Goal: Communication & Community: Answer question/provide support

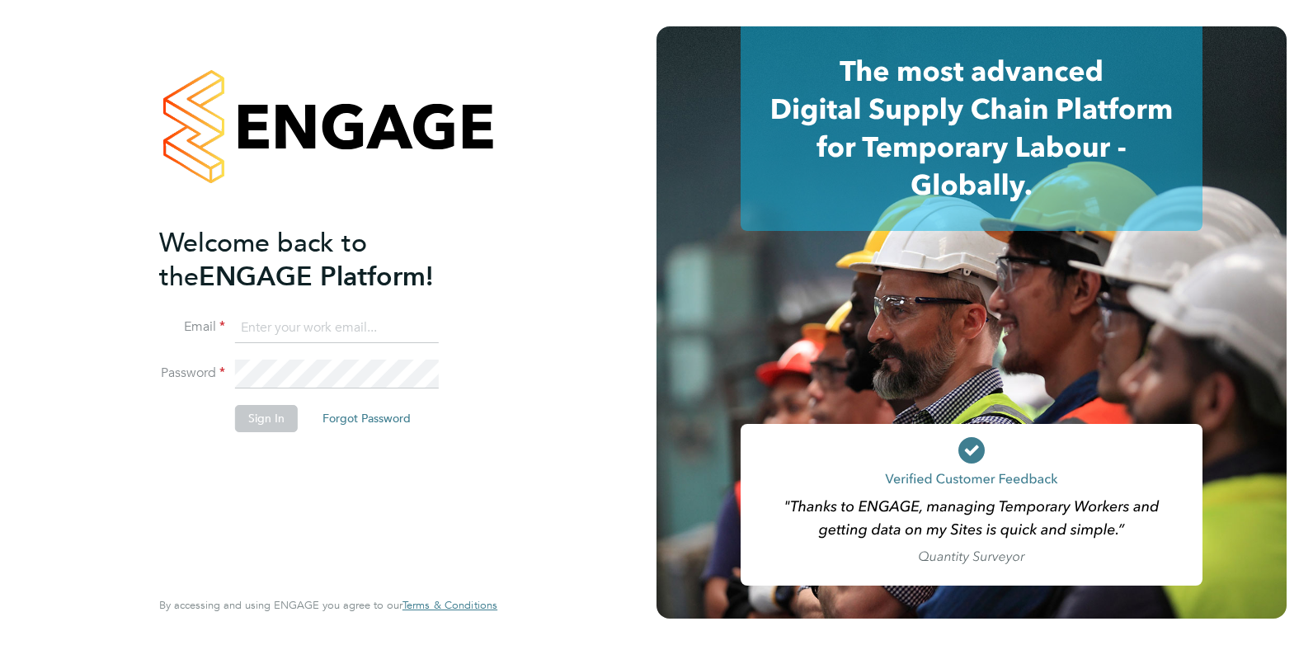
click at [280, 341] on input at bounding box center [337, 328] width 204 height 30
type input "[EMAIL_ADDRESS][DOMAIN_NAME]"
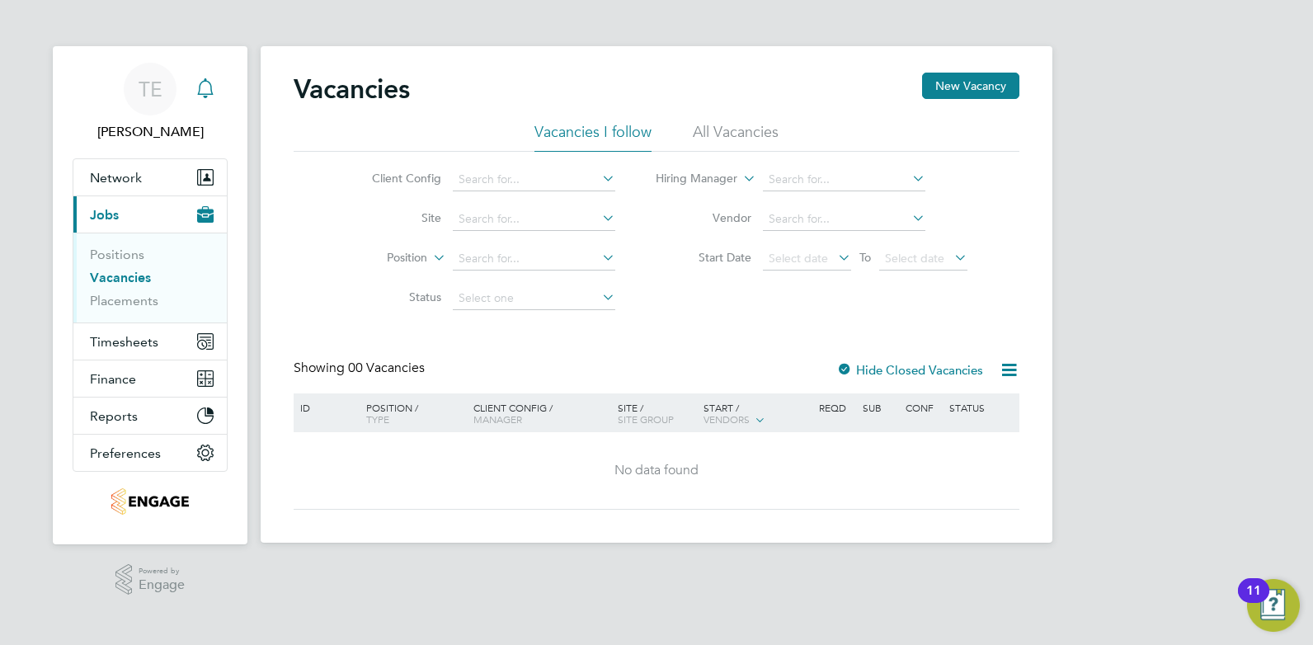
click at [207, 79] on icon "Main navigation" at bounding box center [205, 88] width 20 height 20
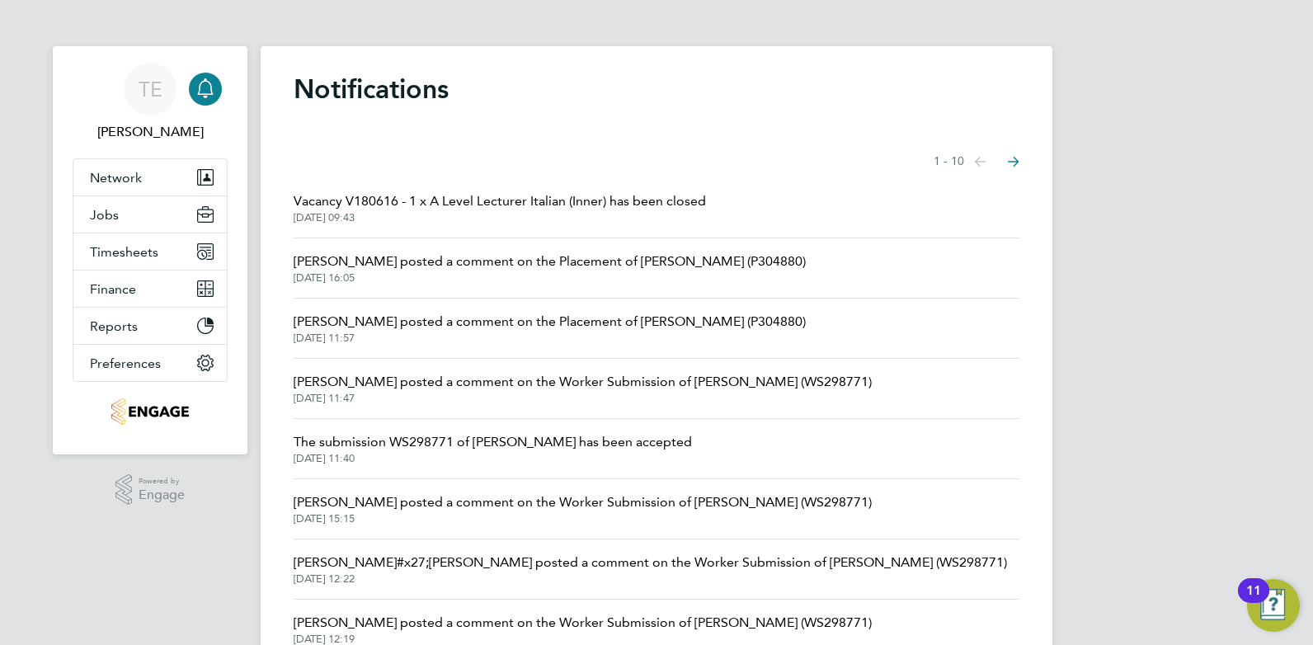
click at [544, 210] on span "Vacancy V180616 - 1 x A Level Lecturer Italian (Inner) has been closed" at bounding box center [500, 201] width 412 height 20
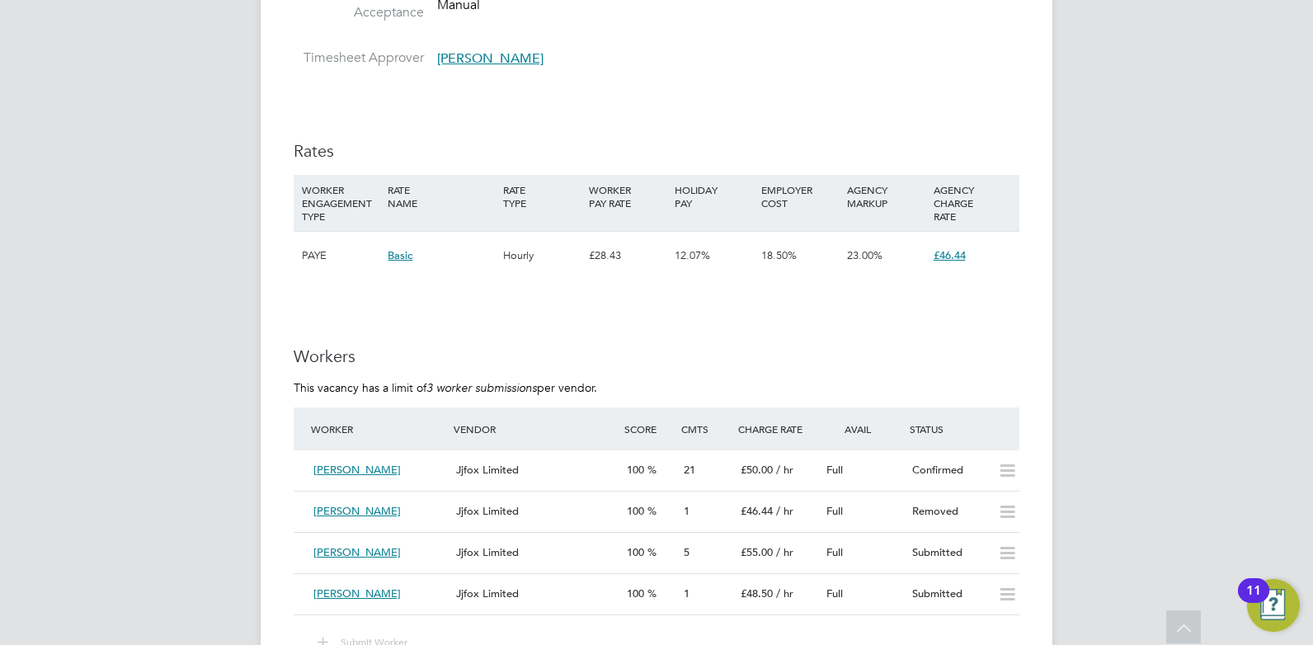
scroll to position [2804, 0]
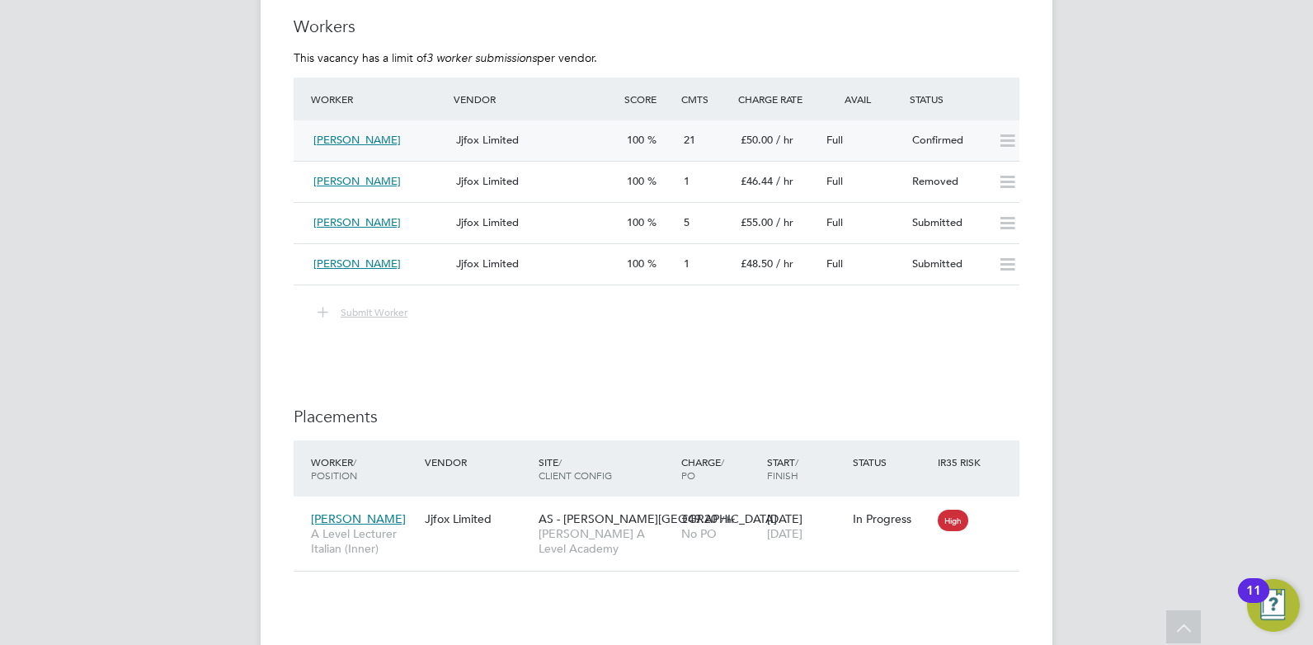
click at [422, 142] on div "Loredana Skeate" at bounding box center [378, 140] width 143 height 27
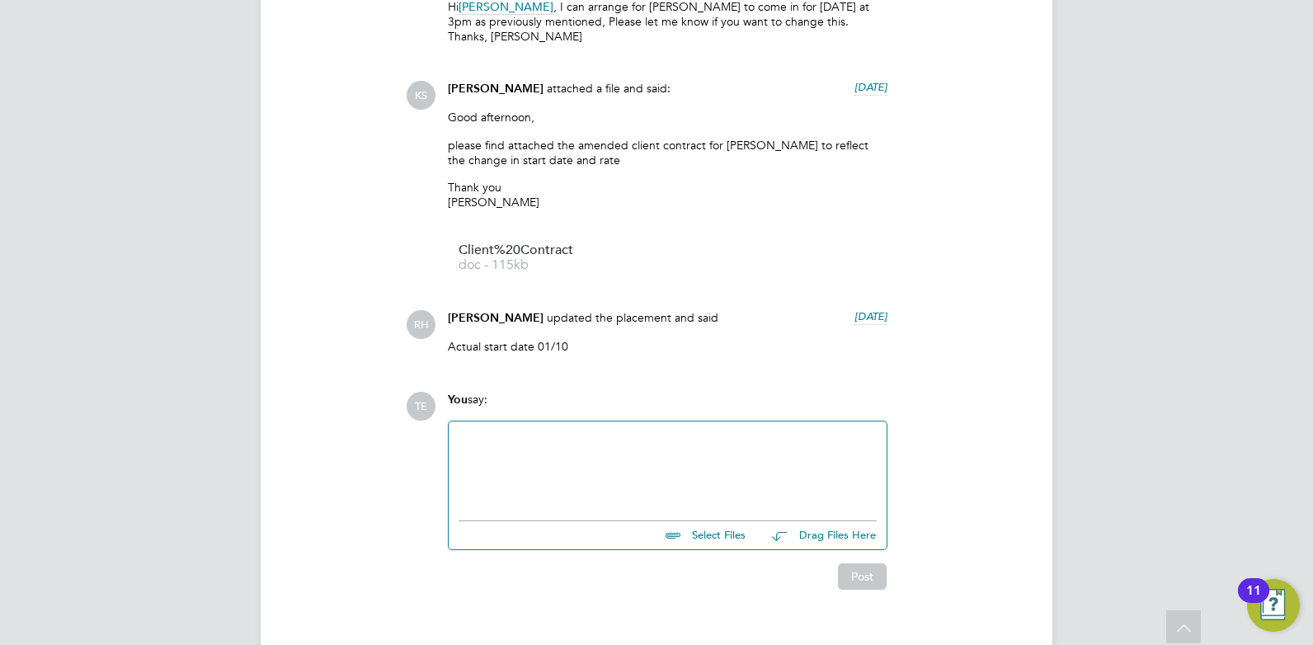
click at [650, 431] on div at bounding box center [668, 466] width 418 height 71
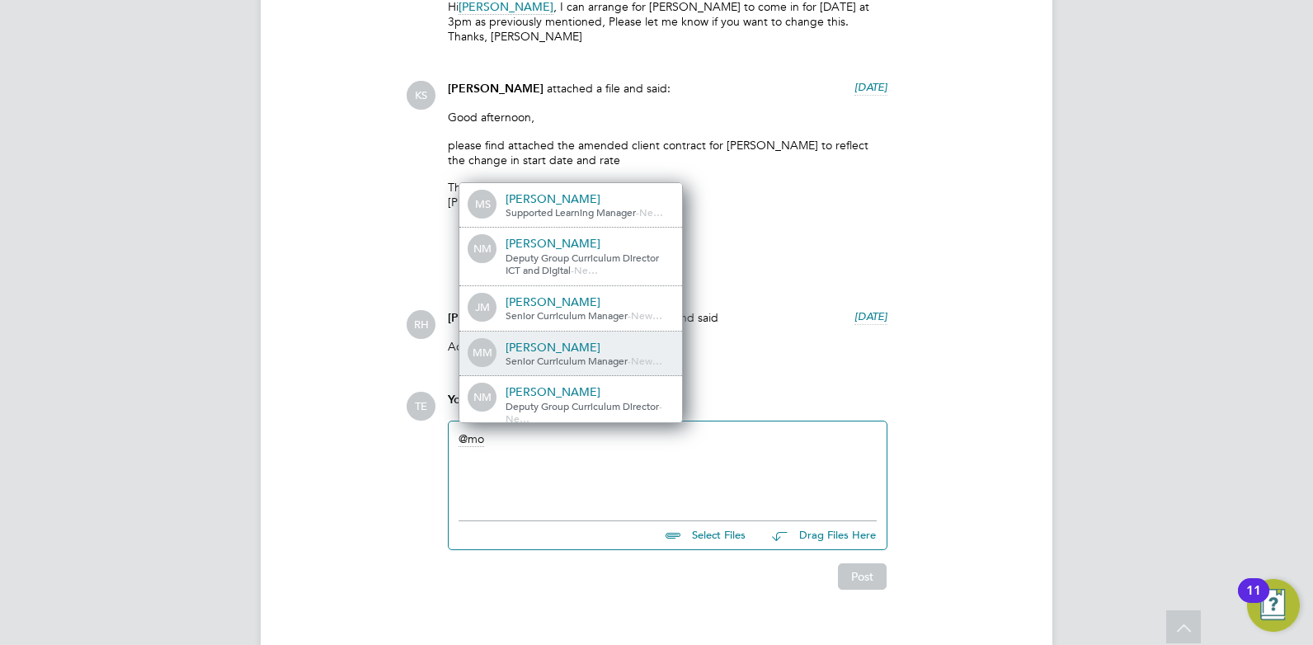
click at [613, 340] on div "Mohon Miah" at bounding box center [588, 347] width 165 height 15
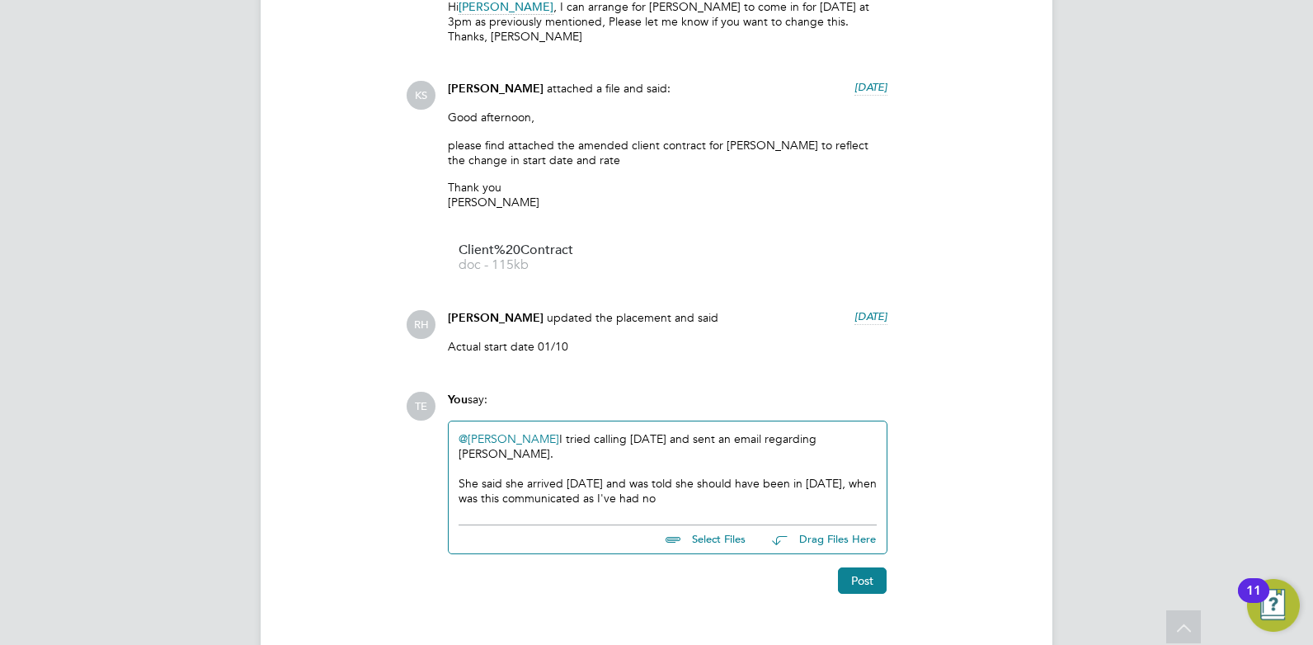
drag, startPoint x: 696, startPoint y: 460, endPoint x: 864, endPoint y: 417, distance: 173.7
click at [703, 476] on div "She said she arrived yesterday and was told she should have been in on Tuesday,…" at bounding box center [668, 491] width 418 height 30
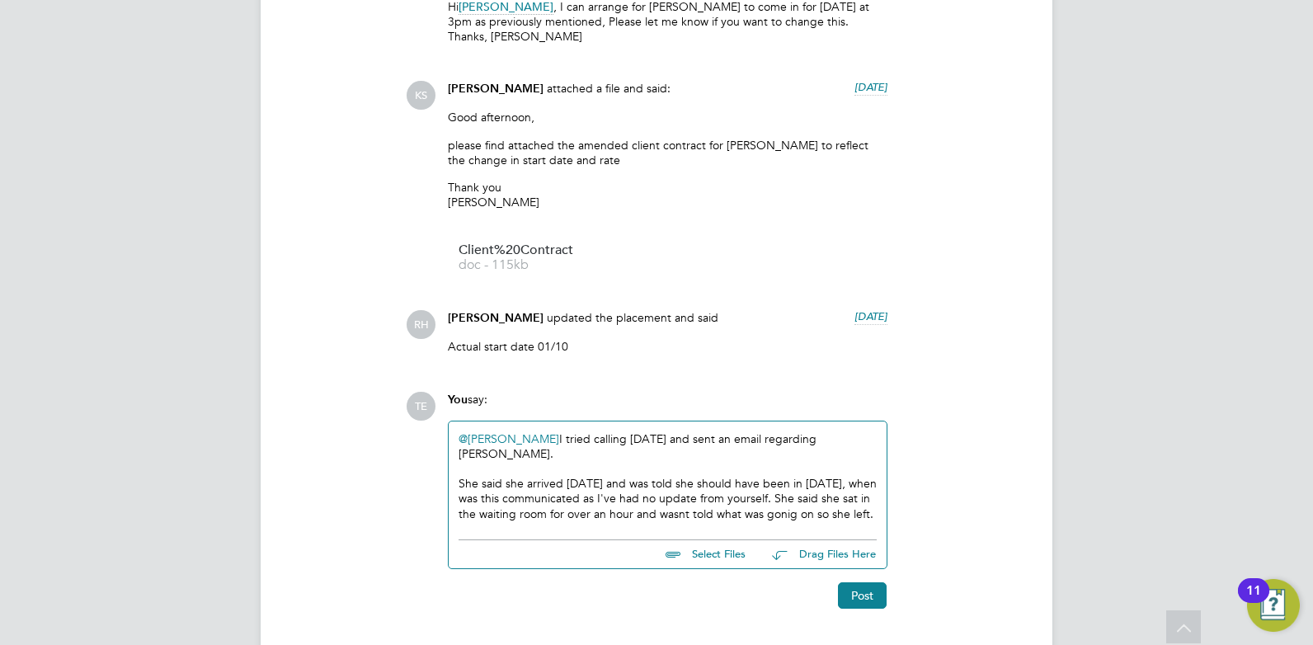
click at [797, 476] on div "She said she arrived yesterday and was told she should have been in on Tuesday,…" at bounding box center [668, 498] width 418 height 45
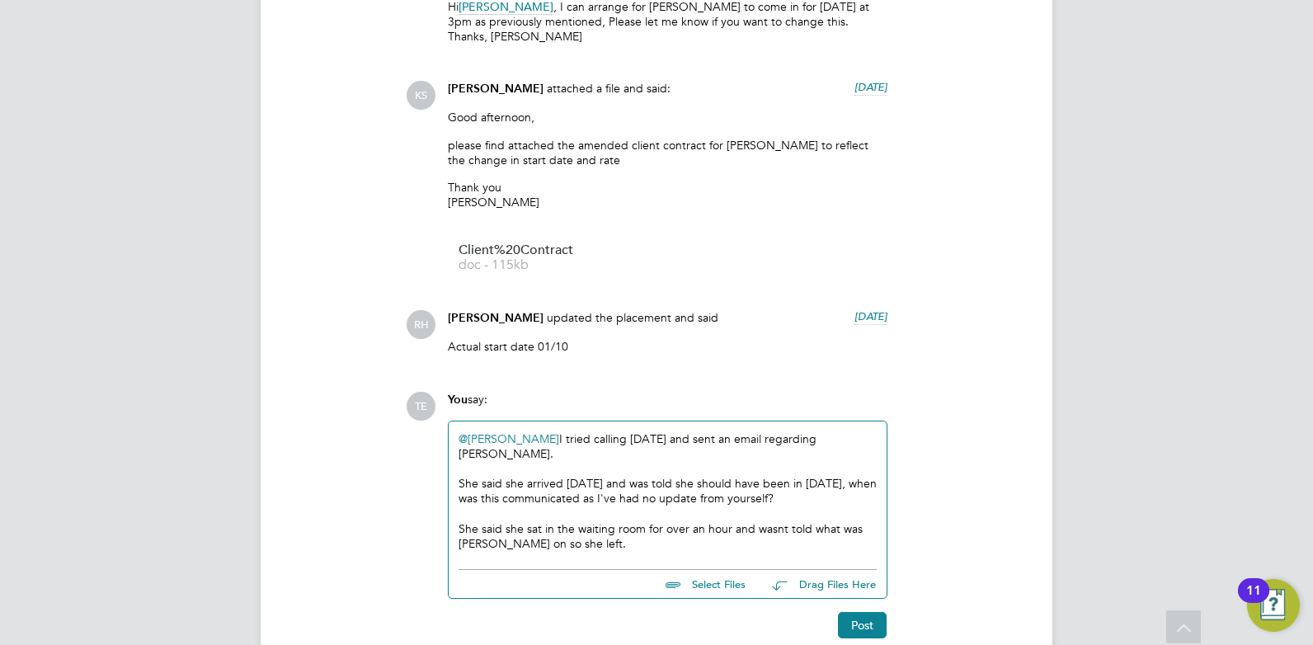
click at [802, 476] on div "She said she arrived yesterday and was told she should have been in on Tuesday,…" at bounding box center [668, 491] width 418 height 30
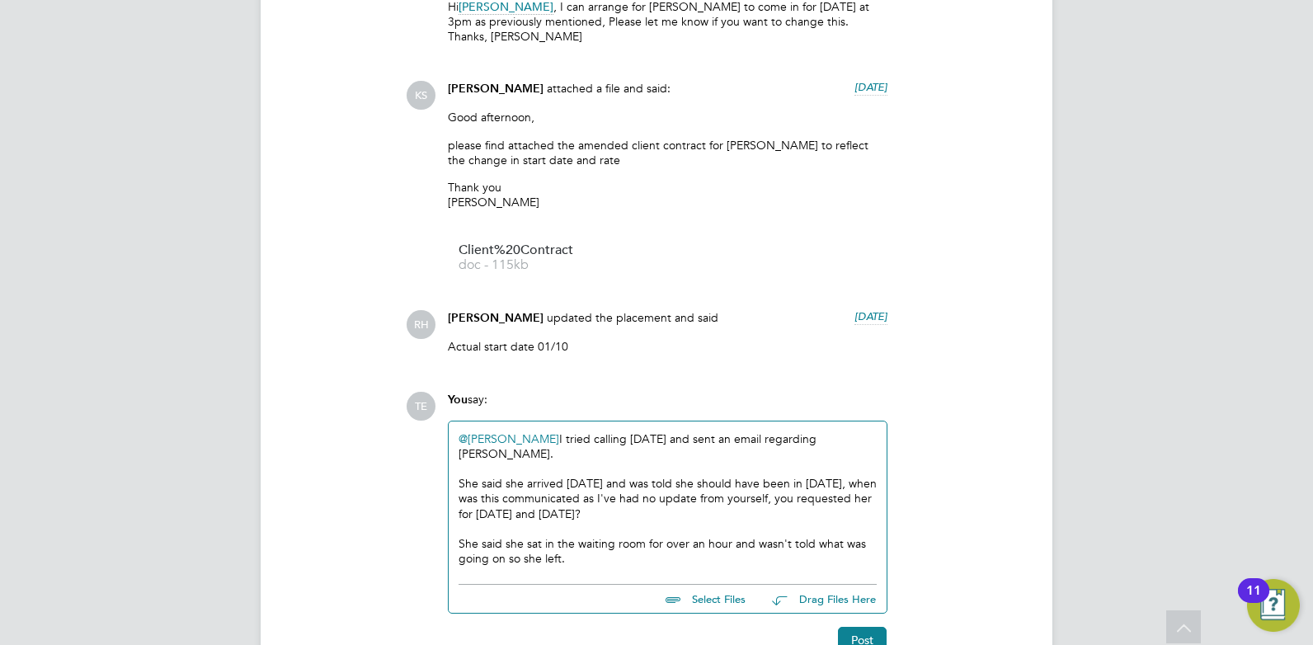
click at [580, 536] on div "She said she sat in the waiting room for over an hour and wasn't told what was …" at bounding box center [668, 551] width 418 height 30
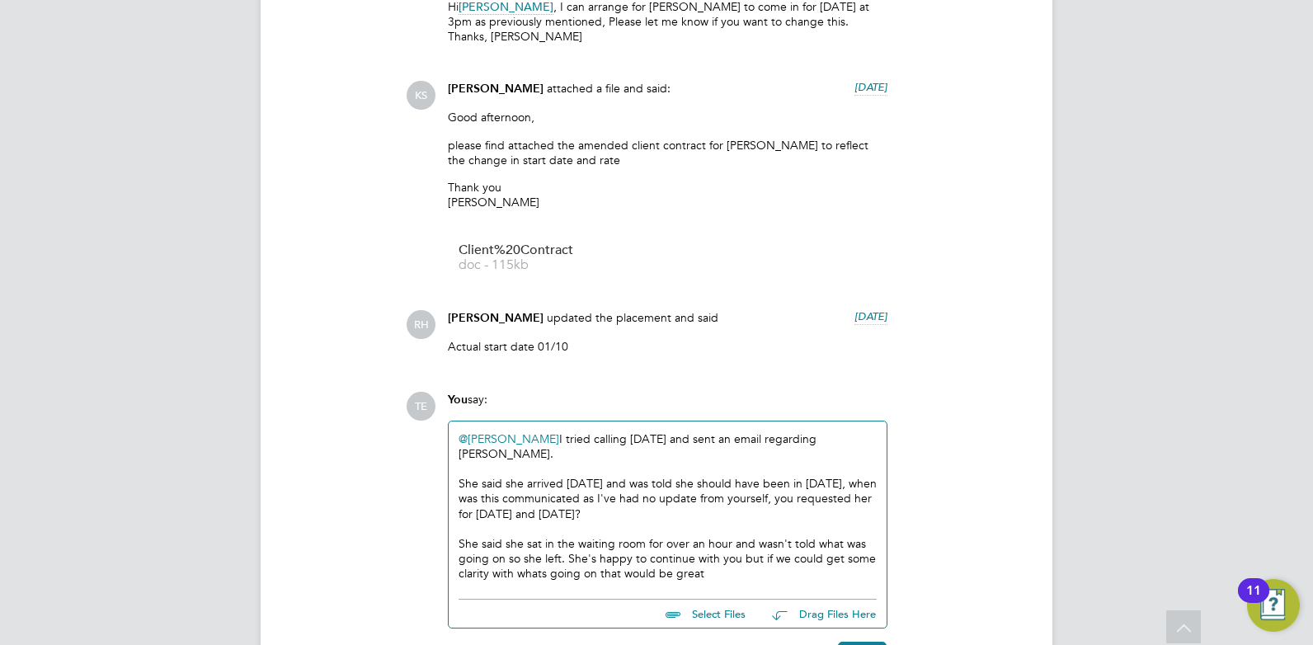
drag, startPoint x: 534, startPoint y: 521, endPoint x: 526, endPoint y: 530, distance: 11.7
click at [742, 536] on div "She said she sat in the waiting room for over an hour and wasn't told what was …" at bounding box center [668, 558] width 418 height 45
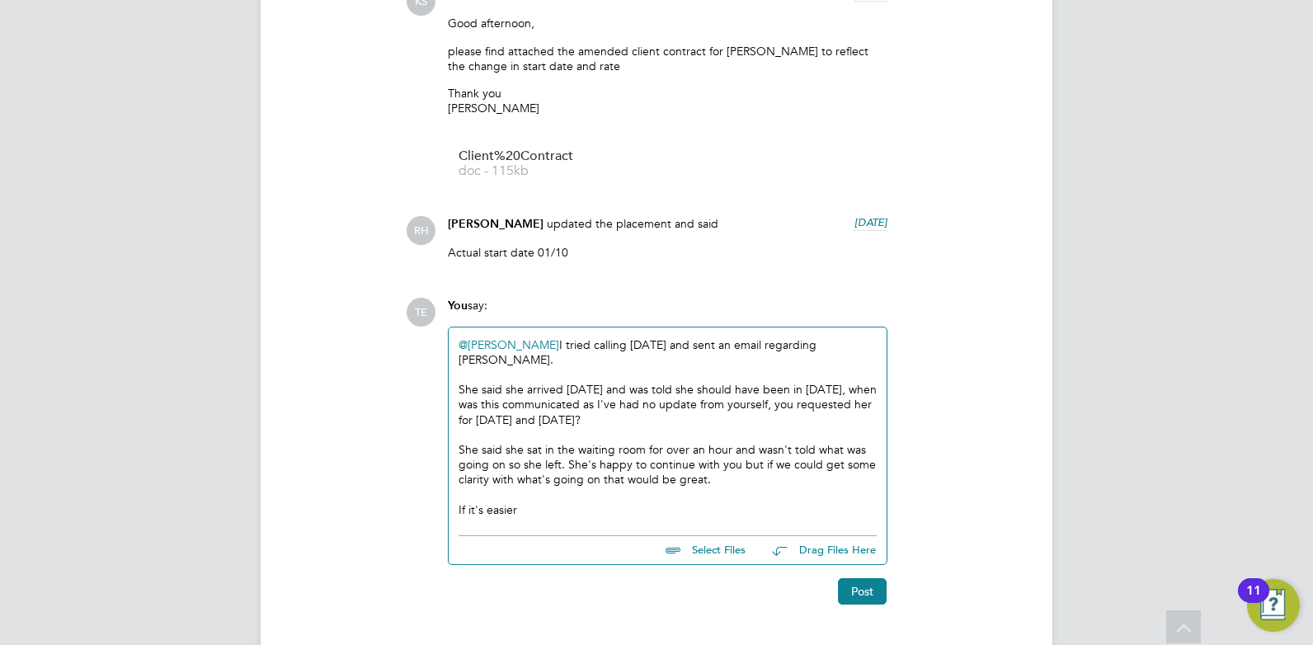
scroll to position [6934, 0]
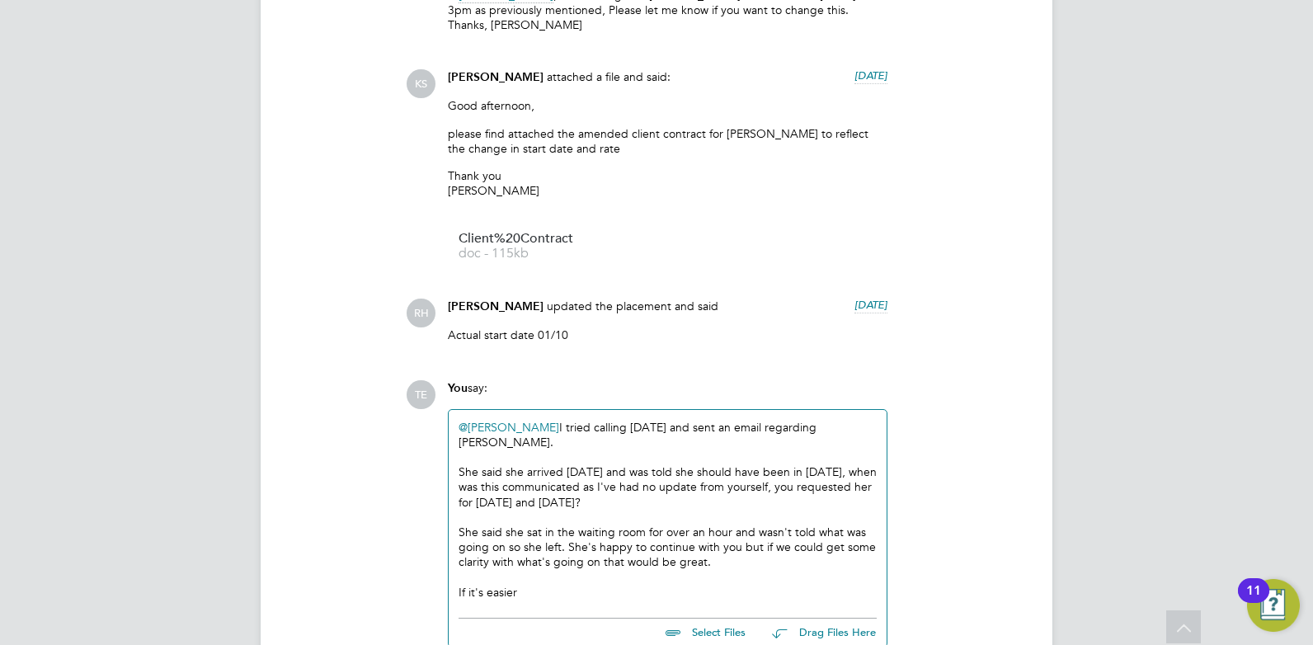
click at [624, 464] on div "She said she arrived yesterday and was told she should have been in on Tuesday,…" at bounding box center [668, 486] width 418 height 45
click at [930, 446] on div "TE You say: @Mohon Miah ​ I tried calling yesterday and sent an email regarding…" at bounding box center [713, 533] width 614 height 307
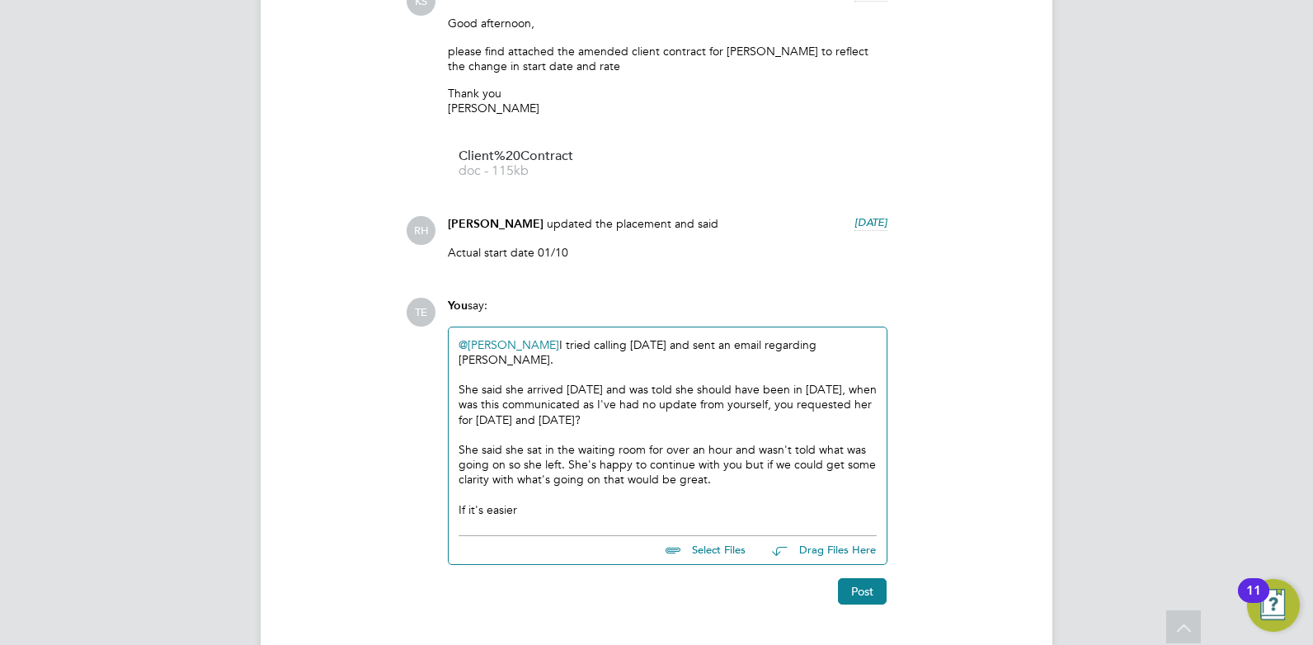
click at [795, 487] on div at bounding box center [668, 494] width 418 height 15
click at [623, 502] on div "If it's easier" at bounding box center [668, 509] width 418 height 15
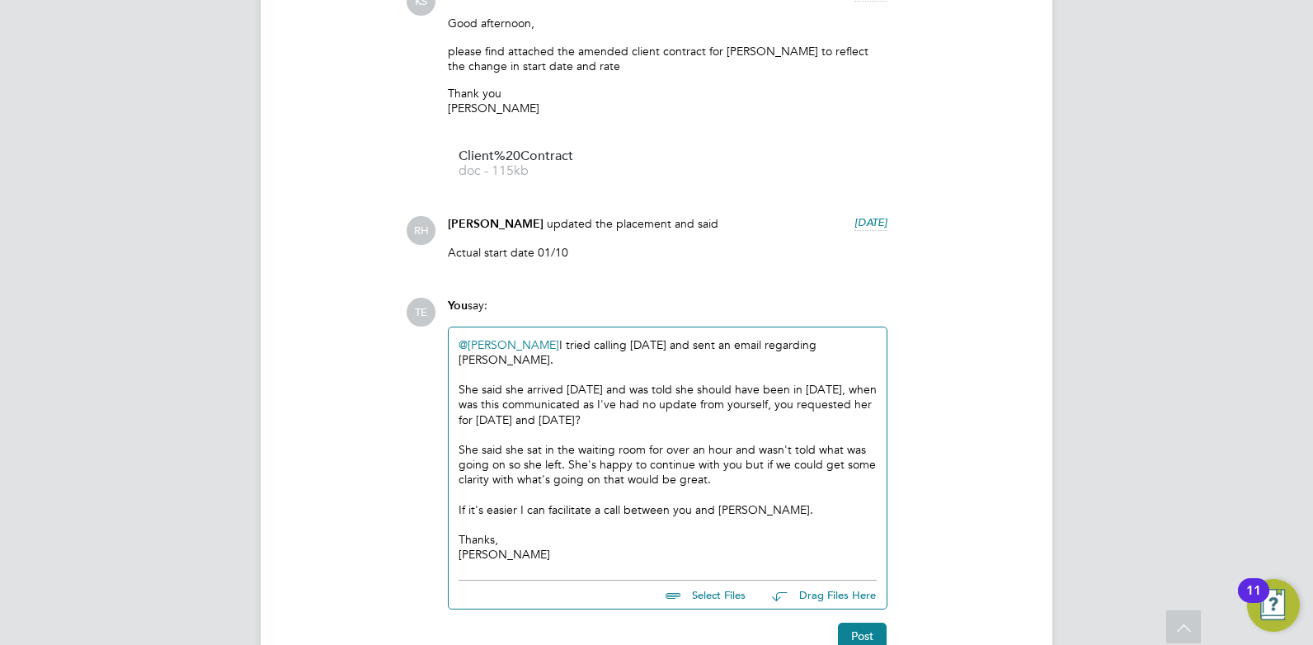
click at [763, 502] on div "If it's easier I can facilitate a call between you and Loredana." at bounding box center [668, 509] width 418 height 15
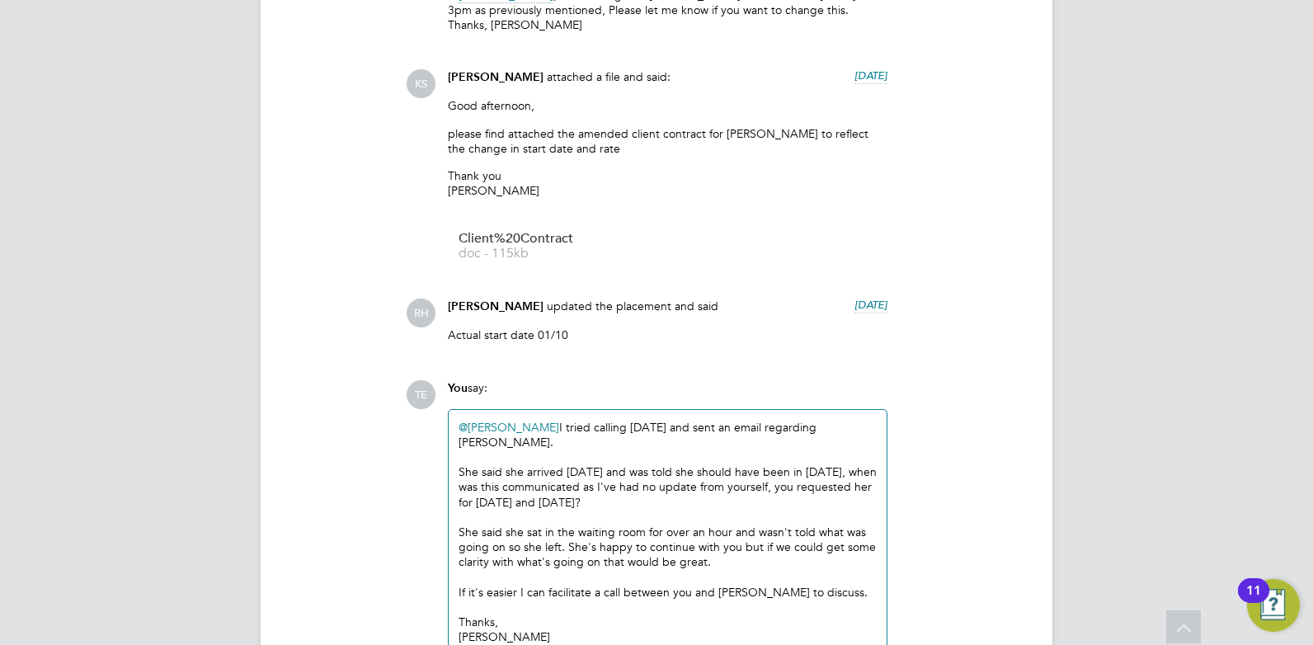
click at [632, 464] on div "She said she arrived yesterday and was told she should have been in on Tuesday,…" at bounding box center [668, 486] width 418 height 45
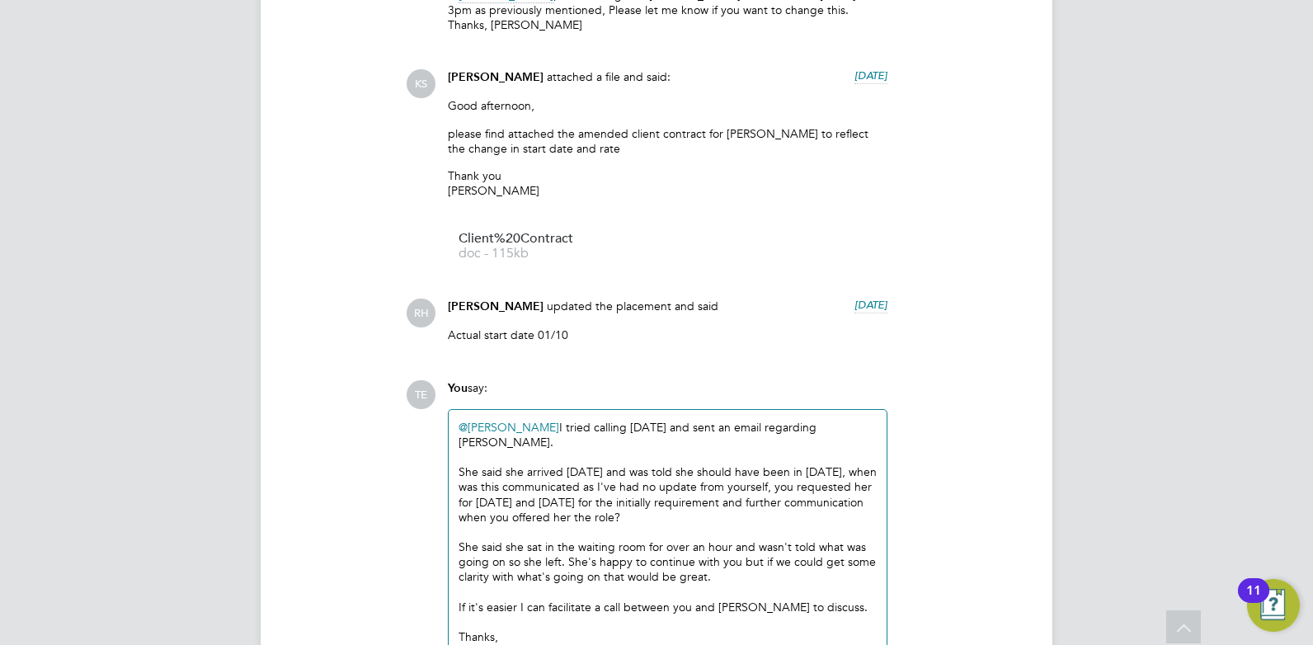
click at [761, 473] on div "She said she arrived yesterday and was told she should have been in on Tuesday,…" at bounding box center [668, 494] width 418 height 60
click at [711, 464] on div "She said she arrived yesterday and was told she should have been in on Tuesday,…" at bounding box center [668, 494] width 418 height 60
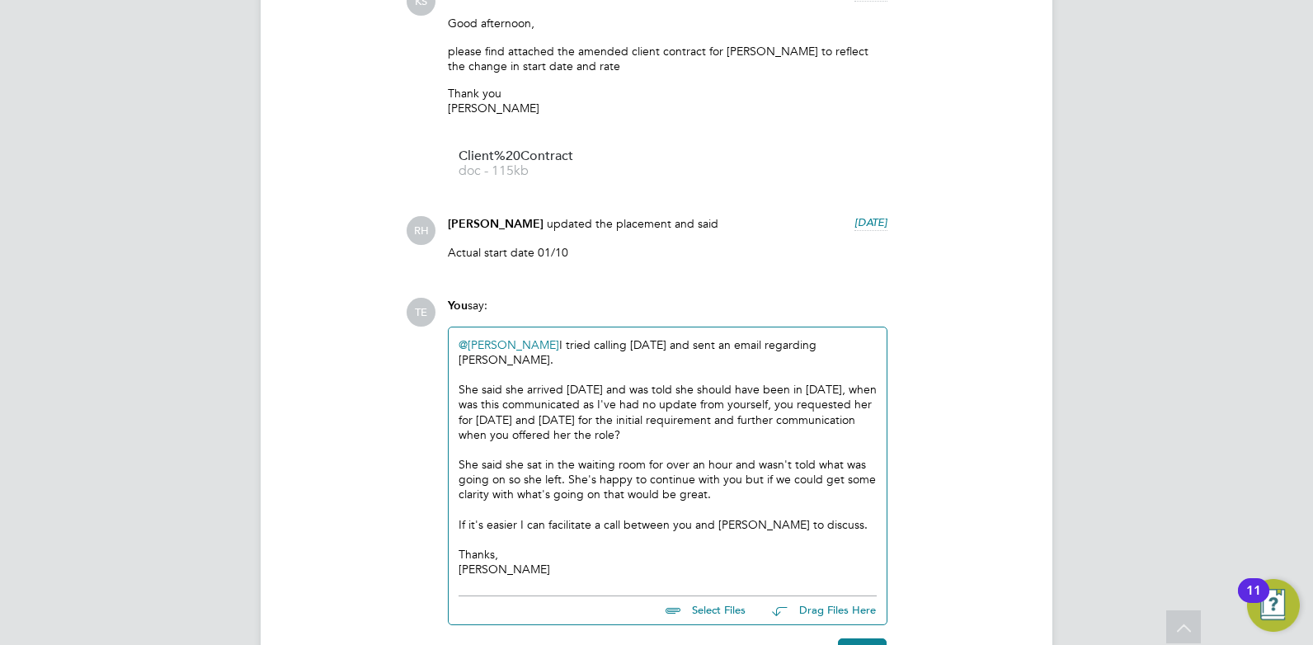
click at [692, 388] on div "She said she arrived yesterday and was told she should have been in on Tuesday,…" at bounding box center [668, 412] width 418 height 60
click at [777, 502] on div at bounding box center [668, 509] width 418 height 15
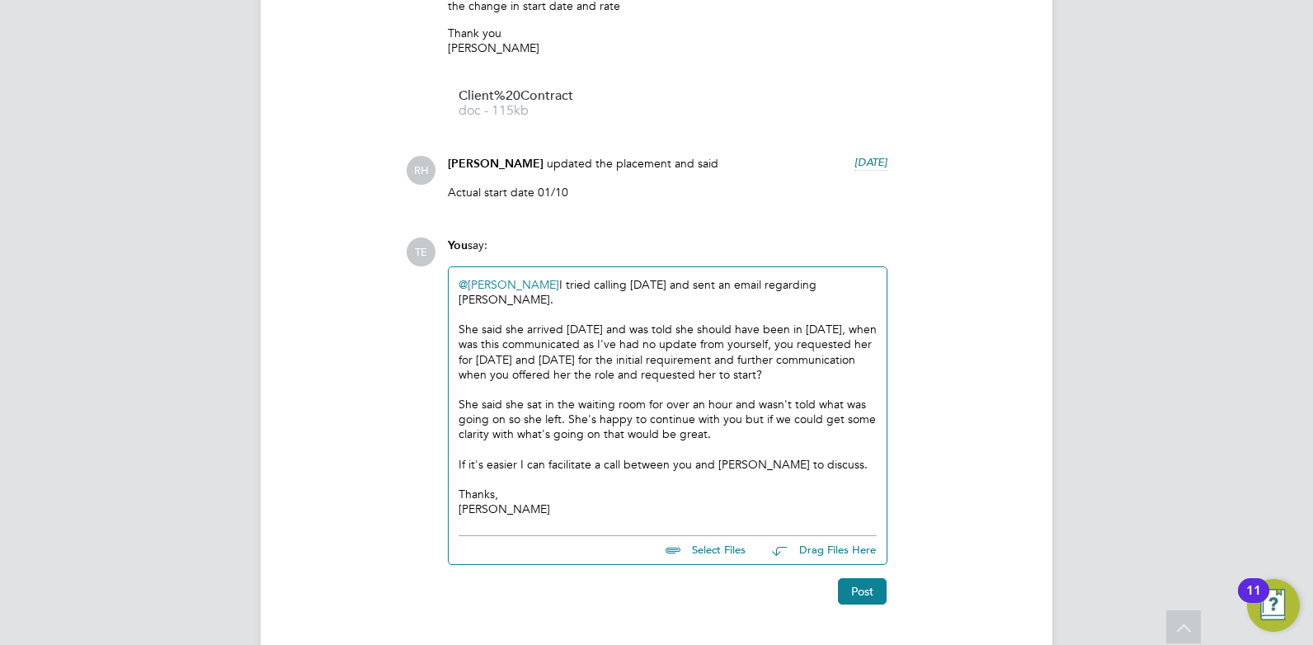
click at [747, 397] on div "She said she sat in the waiting room for over an hour and wasn't told what was …" at bounding box center [668, 419] width 418 height 45
click at [860, 578] on button "Post" at bounding box center [862, 591] width 49 height 26
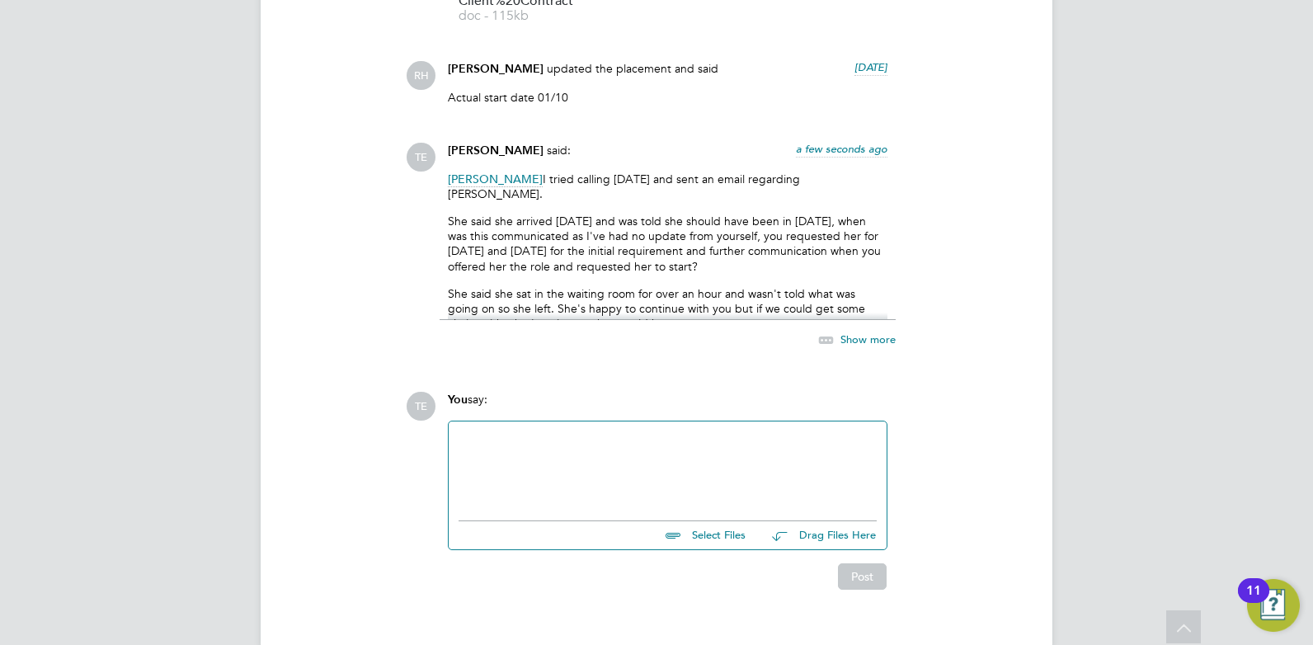
scroll to position [7089, 0]
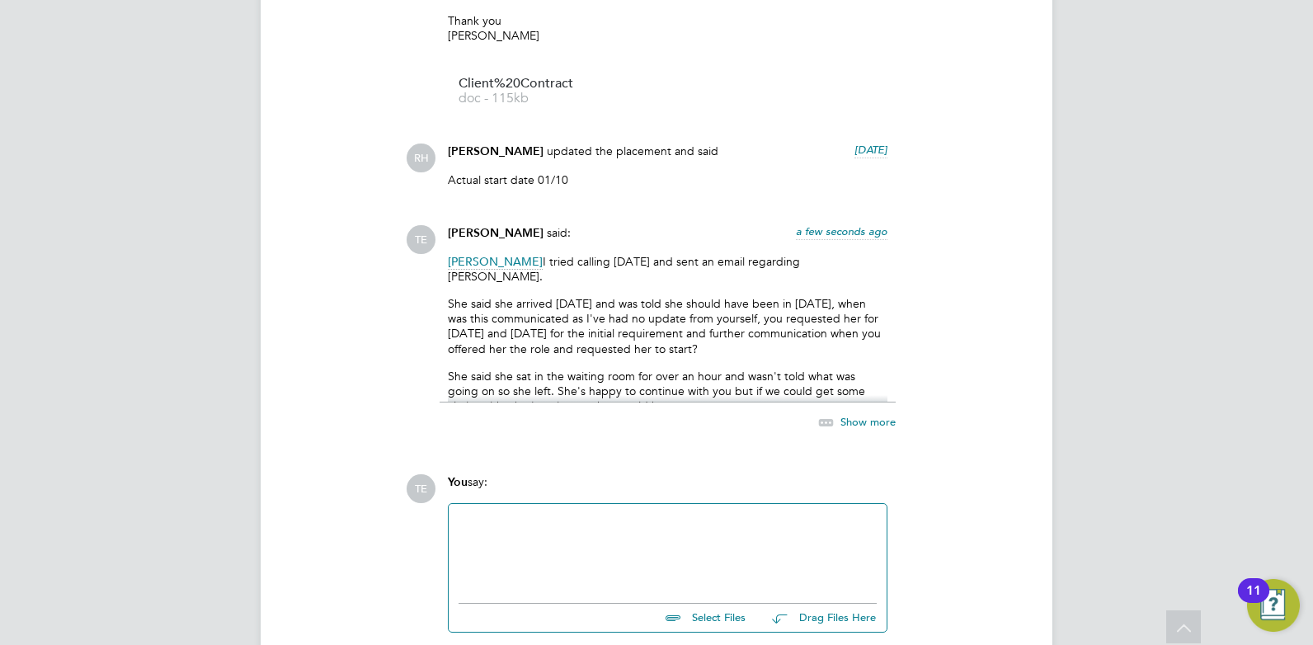
click at [864, 414] on span "Show more" at bounding box center [868, 421] width 55 height 14
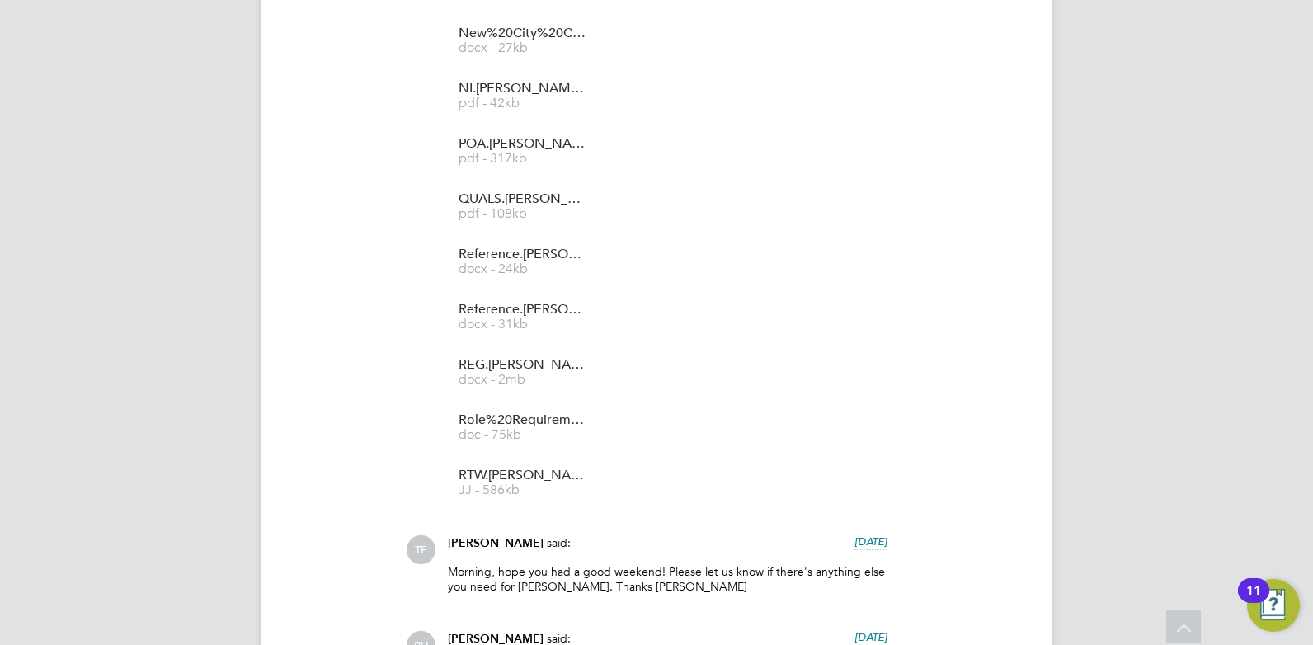
scroll to position [5687, 0]
